Goal: Information Seeking & Learning: Learn about a topic

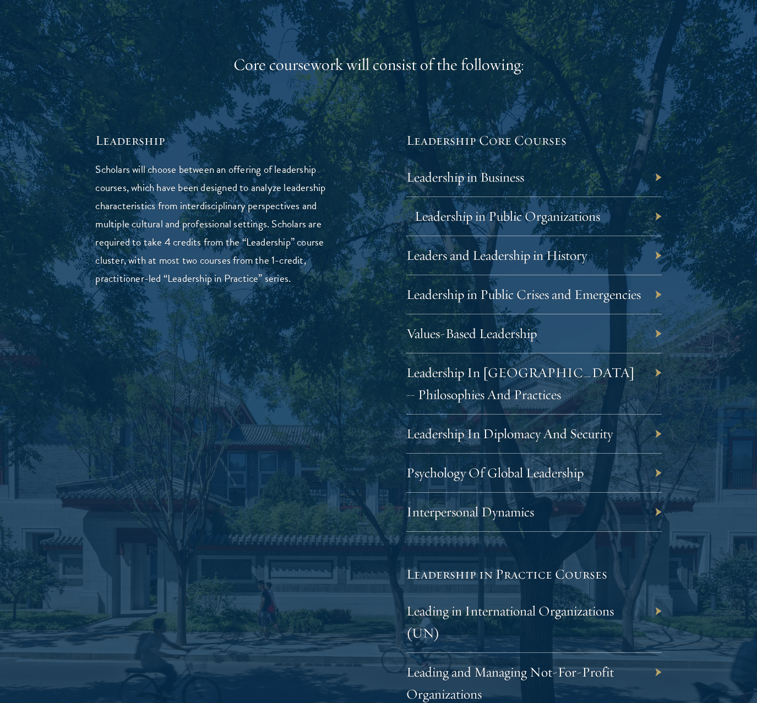
click at [538, 210] on link "Leadership in Public Organizations" at bounding box center [506, 215] width 185 height 17
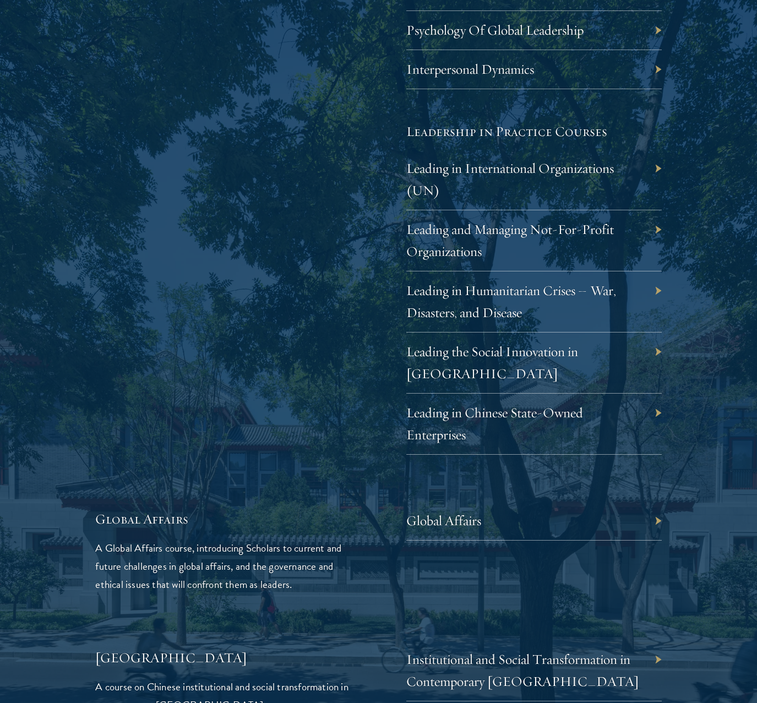
scroll to position [2172, 0]
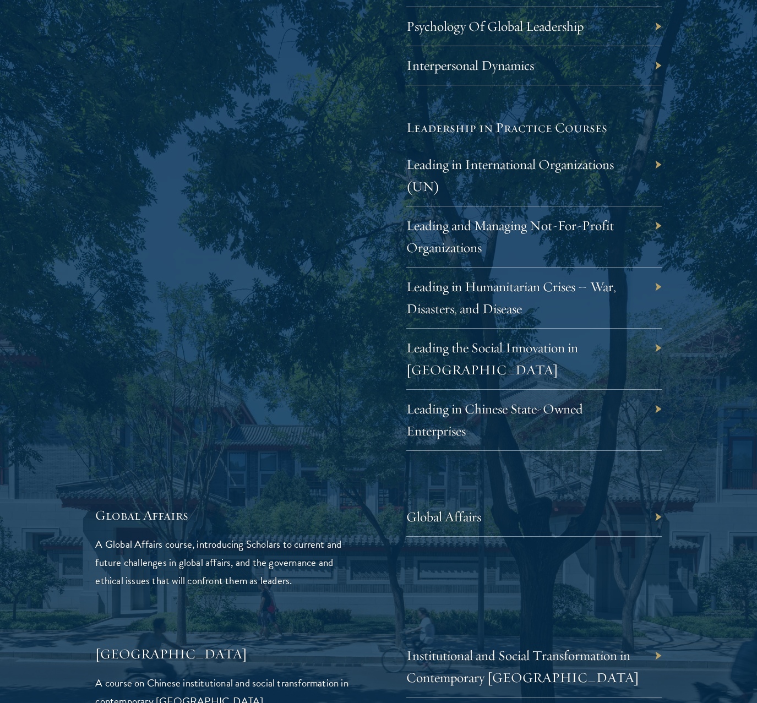
drag, startPoint x: 491, startPoint y: 511, endPoint x: 543, endPoint y: 510, distance: 51.2
click at [503, 510] on div "Global Affairs" at bounding box center [533, 517] width 255 height 39
click at [658, 509] on div "Global Affairs" at bounding box center [533, 517] width 255 height 39
click at [472, 513] on link "Global Affairs" at bounding box center [451, 516] width 75 height 17
click at [480, 510] on link "Global Affairs" at bounding box center [451, 516] width 75 height 17
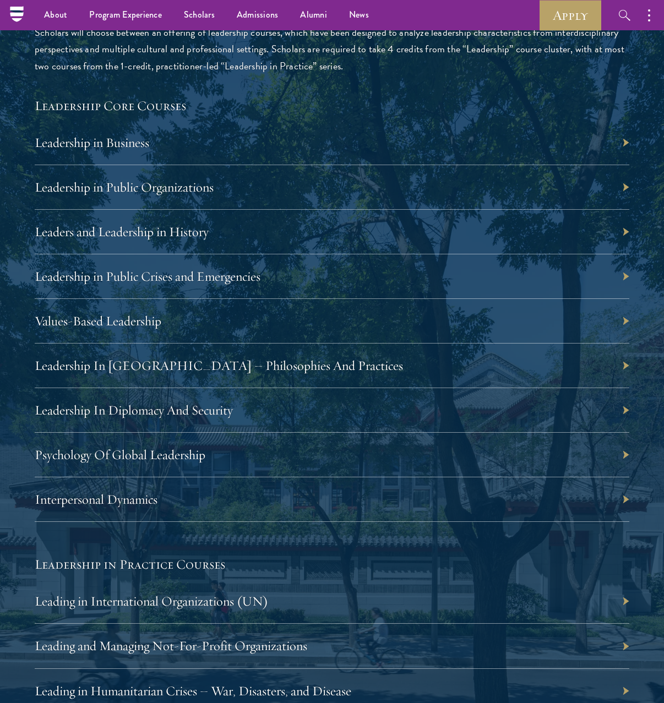
scroll to position [1782, 0]
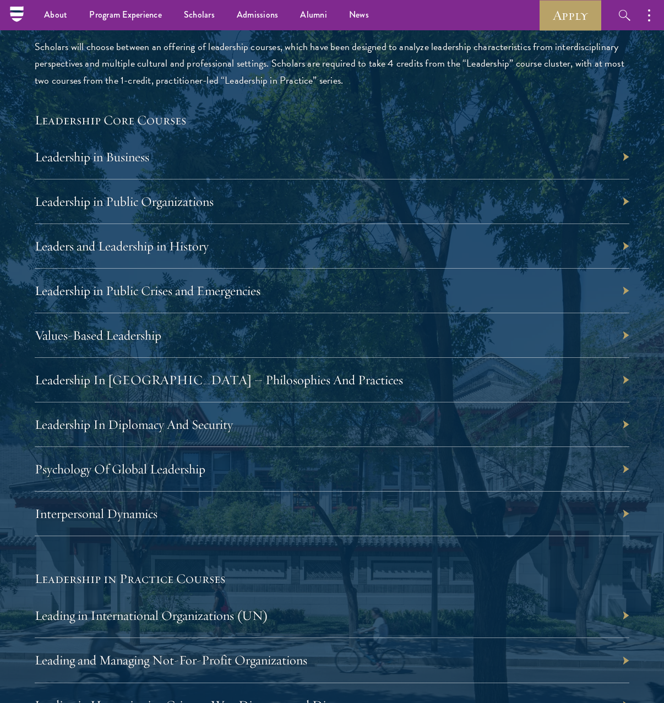
click at [625, 198] on div "Leadership in Public Organizations" at bounding box center [332, 201] width 594 height 45
click at [195, 196] on link "Leadership in Public Organizations" at bounding box center [129, 201] width 179 height 17
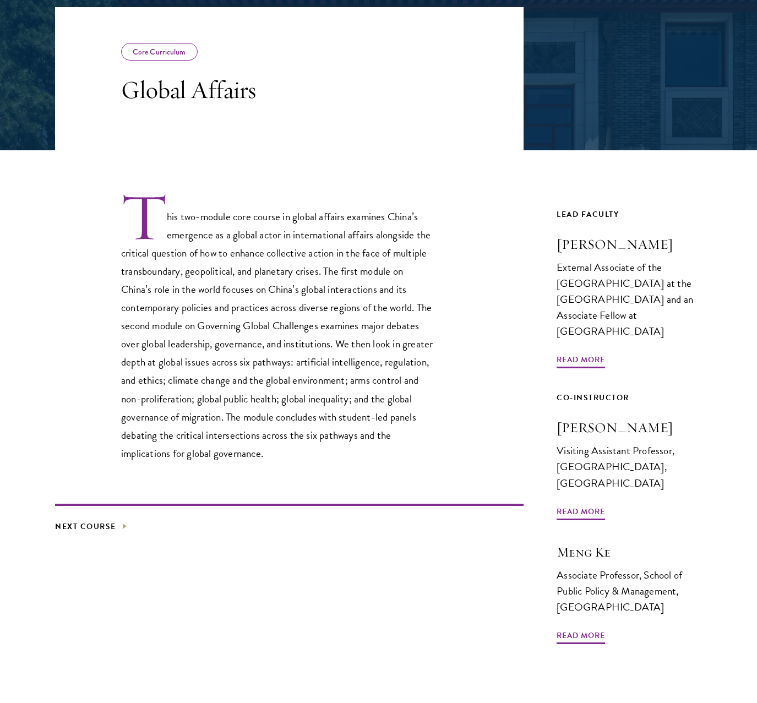
scroll to position [192, 0]
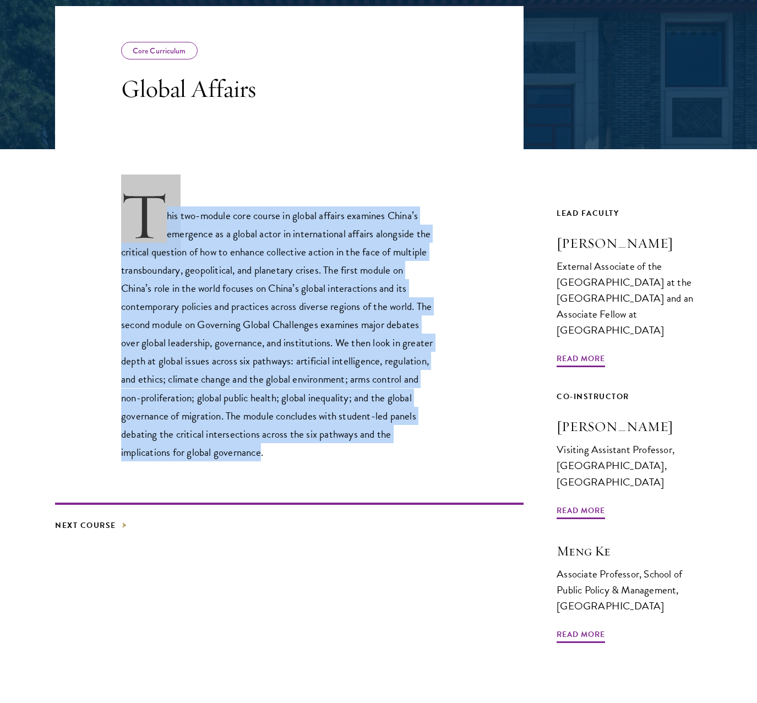
drag, startPoint x: 167, startPoint y: 216, endPoint x: 277, endPoint y: 453, distance: 261.7
click at [277, 453] on p "This two-module core course in global affairs examines China’s emergence as a g…" at bounding box center [278, 325] width 314 height 271
copy p "This two-module core course in global affairs examines China’s emergence as a g…"
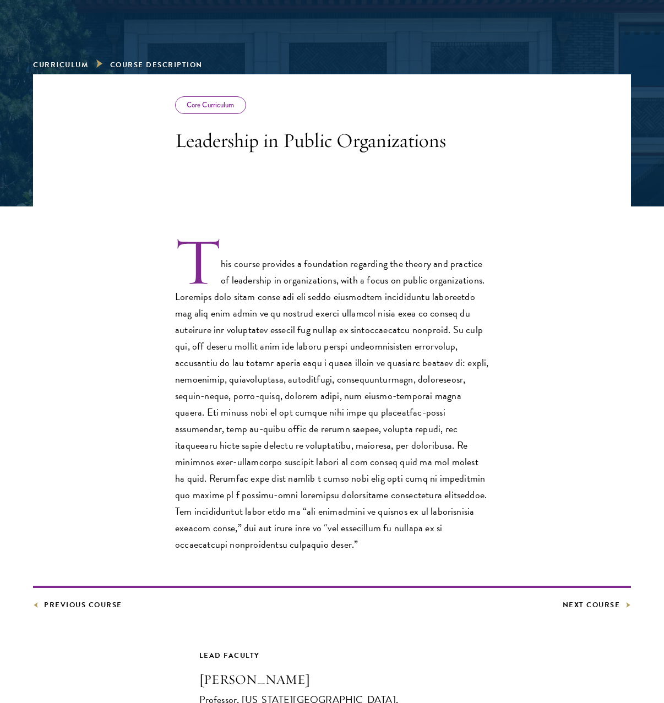
scroll to position [135, 0]
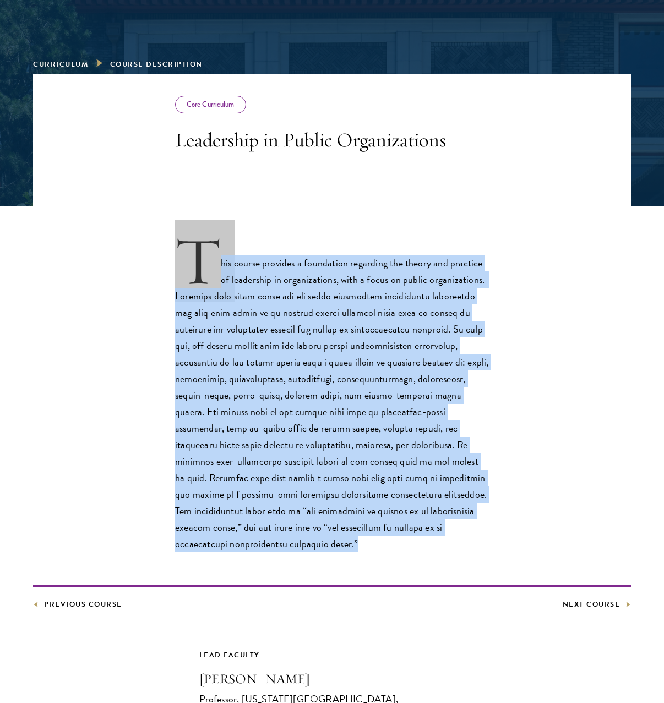
drag, startPoint x: 221, startPoint y: 261, endPoint x: 427, endPoint y: 534, distance: 341.9
click at [427, 534] on p "This course provides a foundation regarding the theory and practice of leadersh…" at bounding box center [332, 395] width 314 height 313
copy p "This course provides a foundation regarding the theory and practice of leadersh…"
